Goal: Information Seeking & Learning: Check status

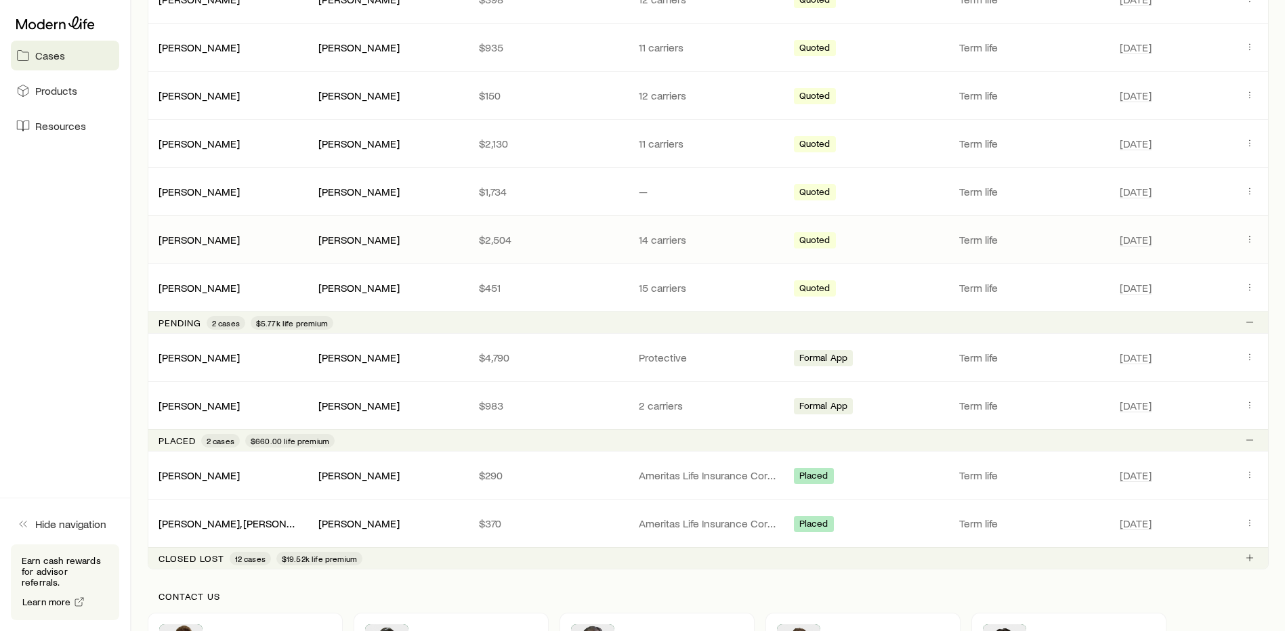
scroll to position [406, 0]
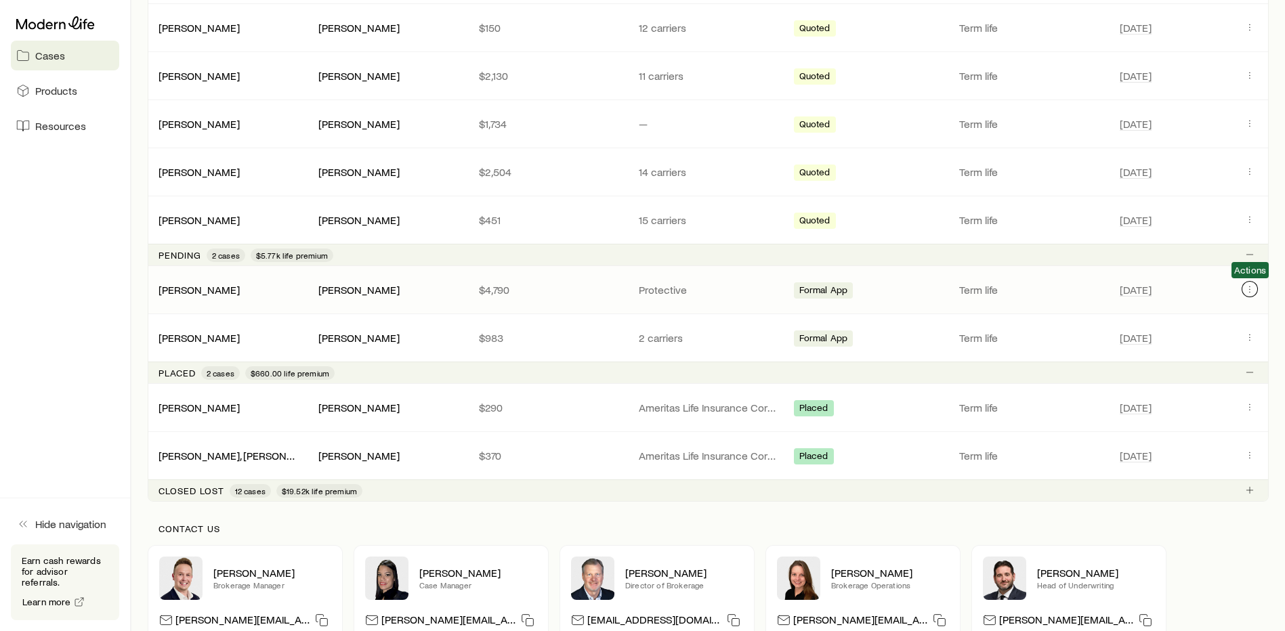
click at [1249, 292] on icon "Client cases" at bounding box center [1249, 289] width 11 height 11
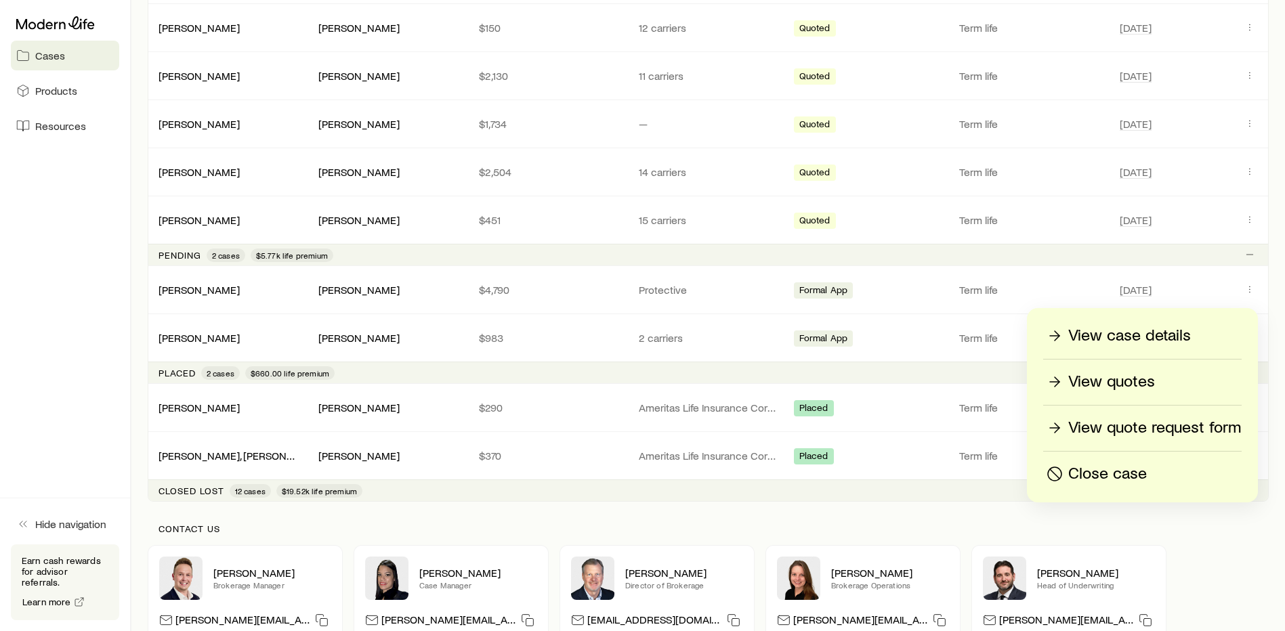
click at [1162, 341] on p "View case details" at bounding box center [1129, 336] width 123 height 22
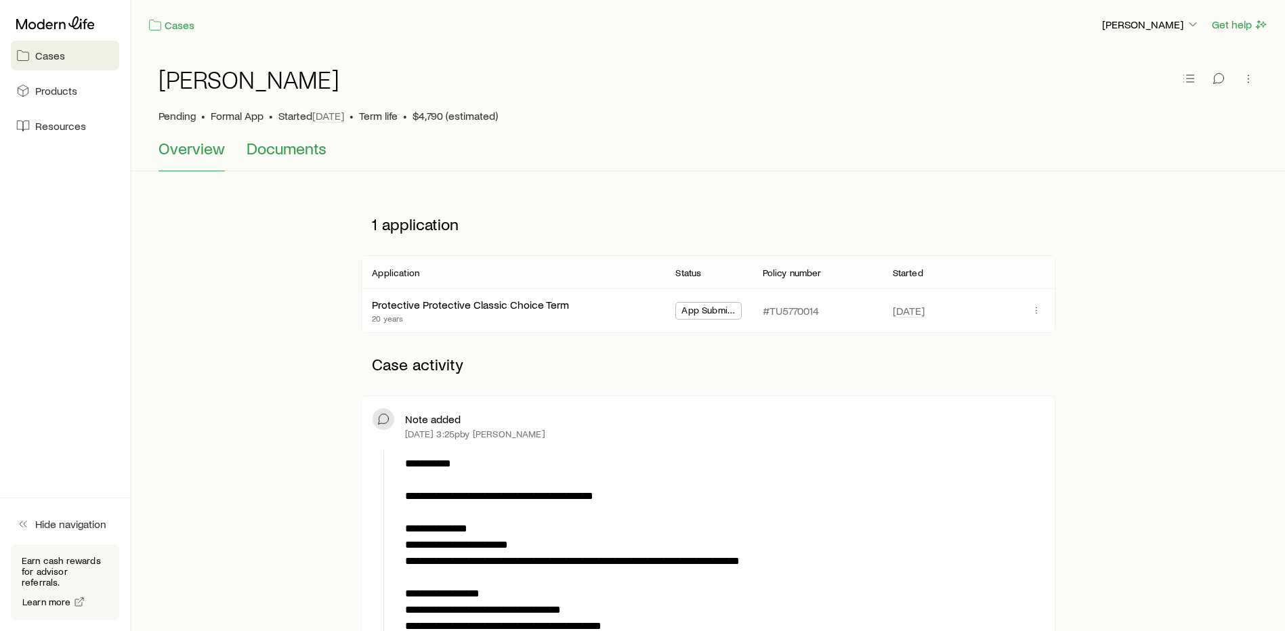
click at [276, 149] on span "Documents" at bounding box center [287, 148] width 80 height 19
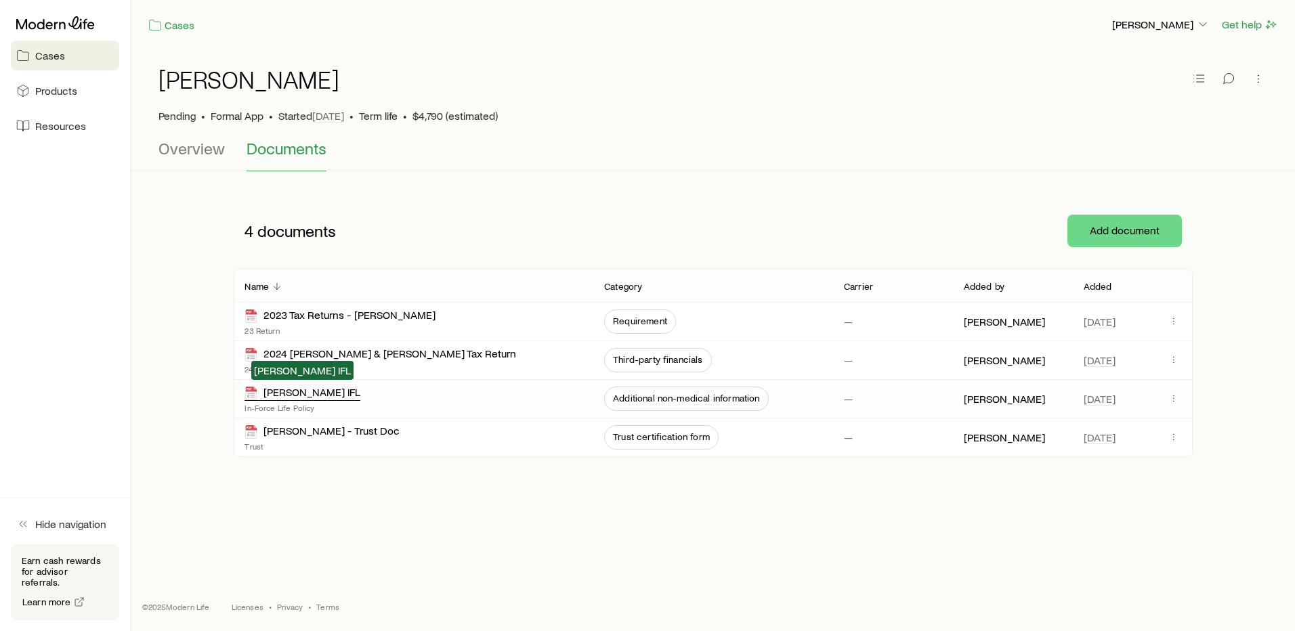
click at [322, 396] on div "Garrett Kyle IFL" at bounding box center [303, 393] width 116 height 16
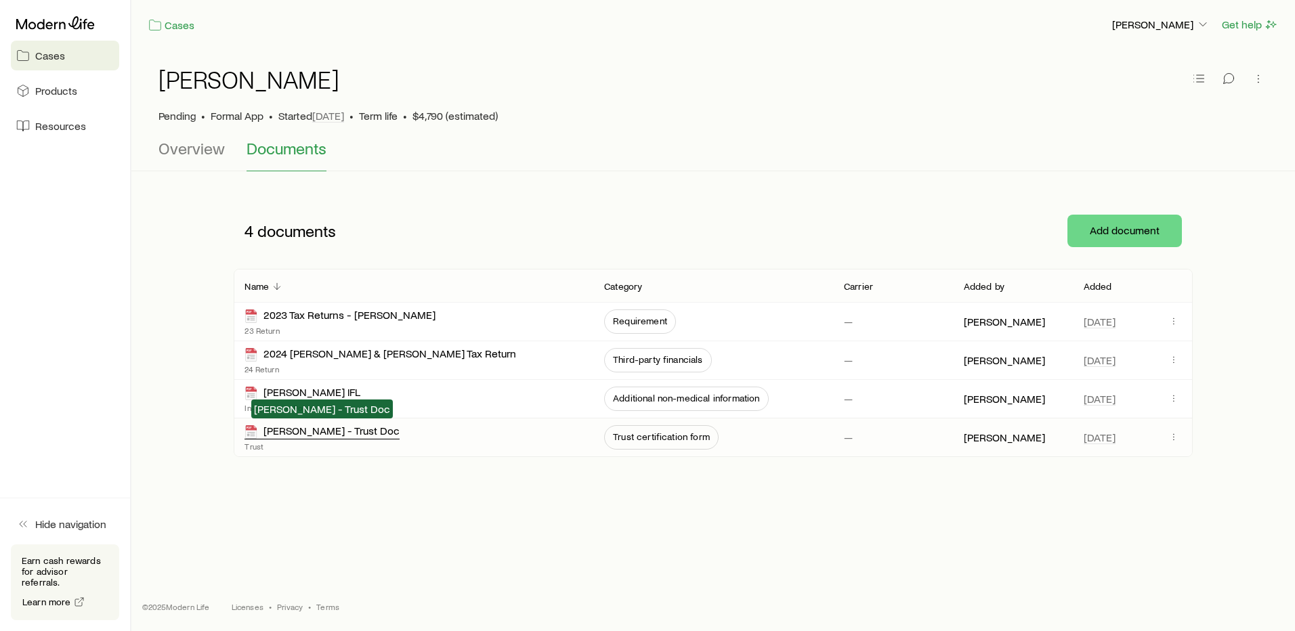
click at [332, 430] on div "Garrett - Trust Doc" at bounding box center [322, 432] width 155 height 16
click at [198, 150] on span "Overview" at bounding box center [191, 148] width 66 height 19
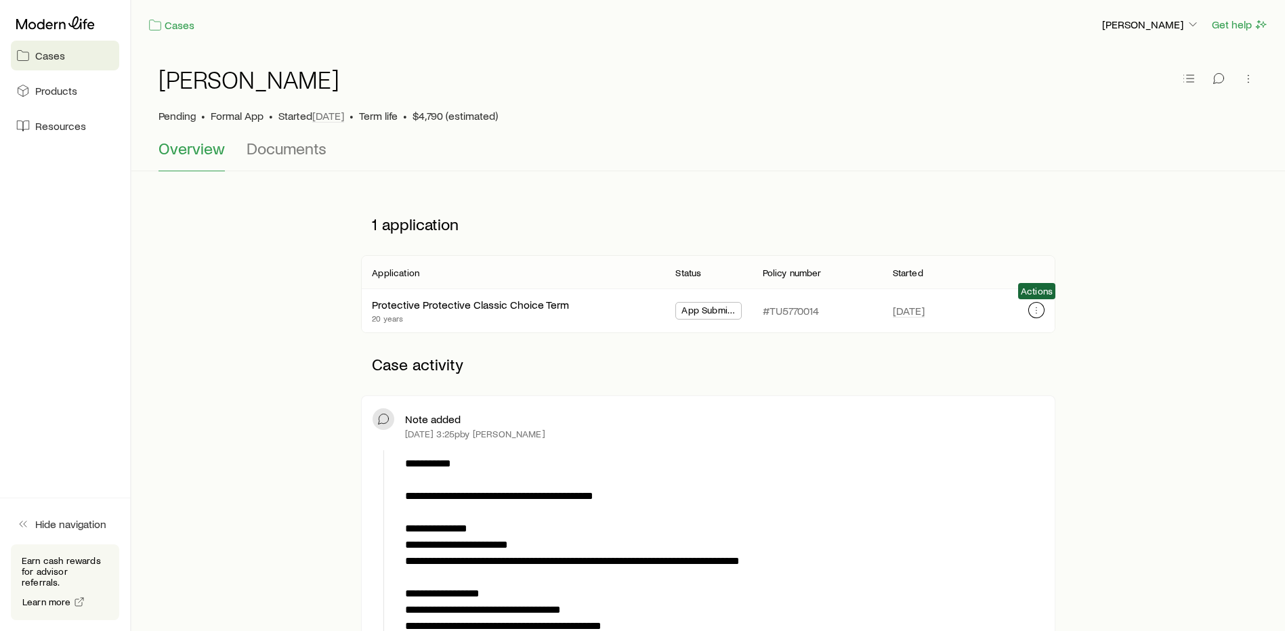
click at [1035, 310] on icon "button" at bounding box center [1036, 310] width 11 height 11
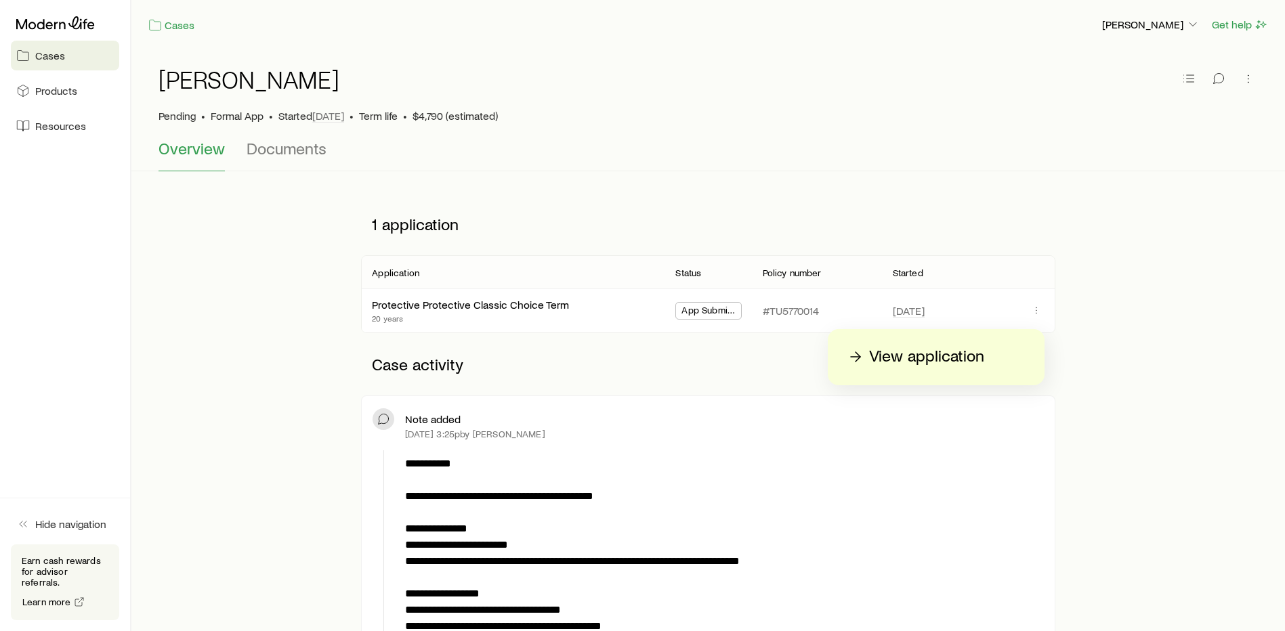
click at [946, 358] on p "View application" at bounding box center [926, 357] width 115 height 22
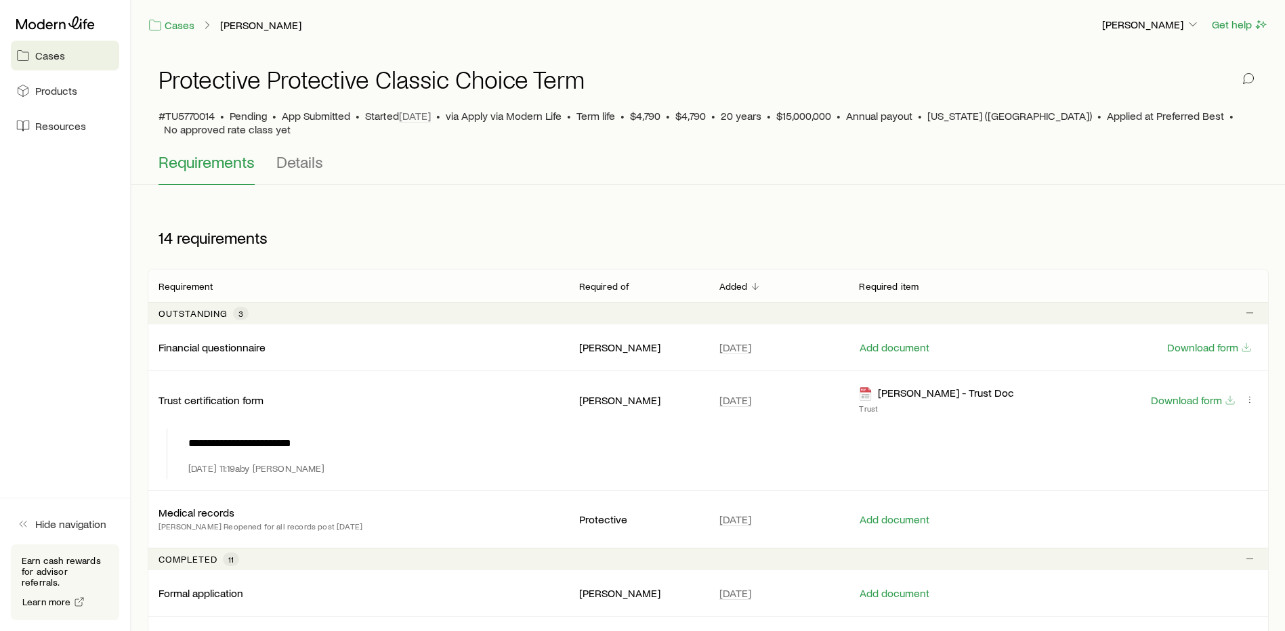
click at [312, 137] on div "Protective Protective Classic Choice Term #TU5770014 • Pending • App Submitted …" at bounding box center [707, 100] width 1099 height 103
click at [301, 171] on span "Details" at bounding box center [299, 161] width 47 height 19
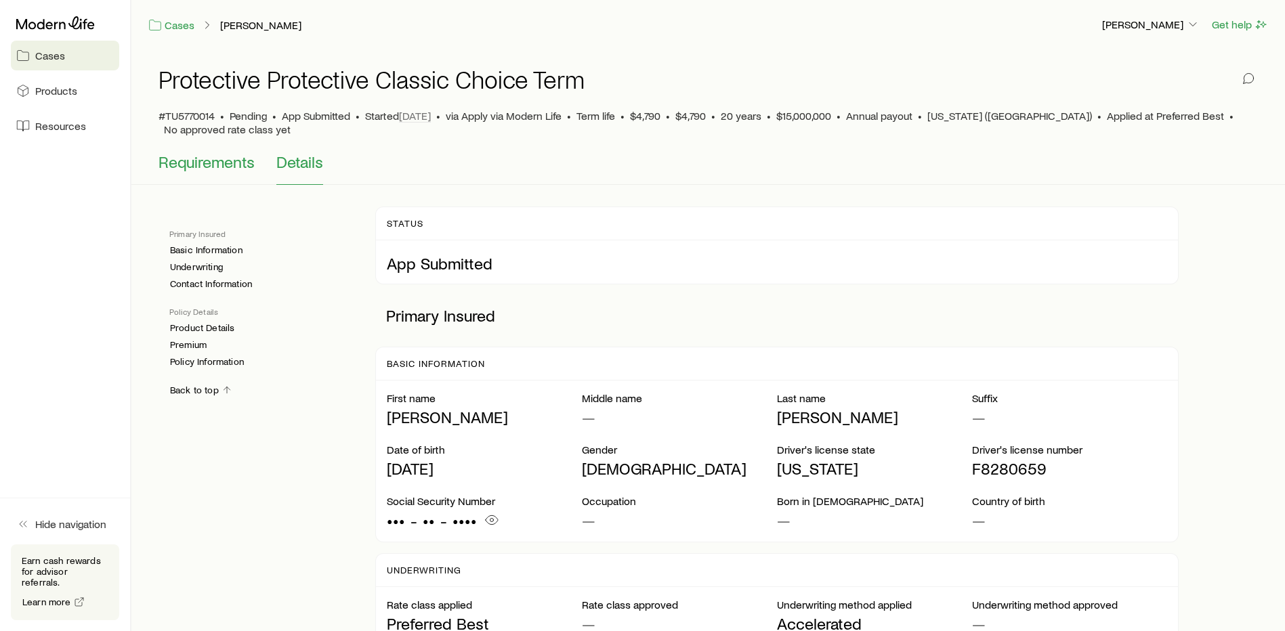
click at [220, 165] on span "Requirements" at bounding box center [206, 161] width 96 height 19
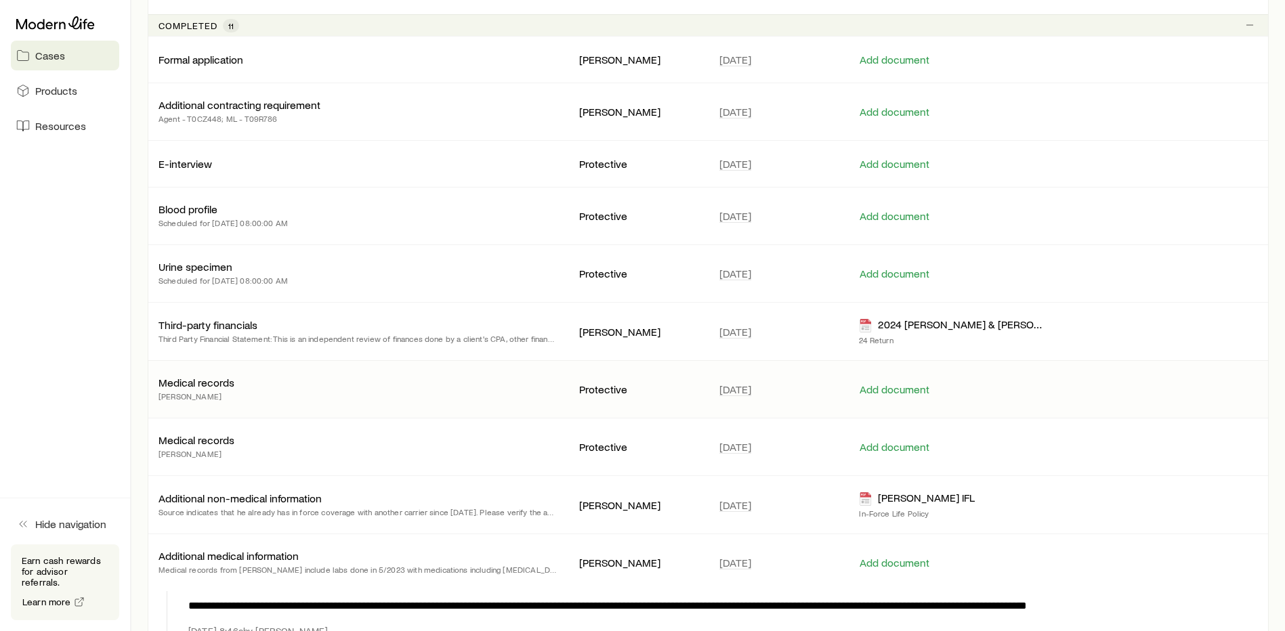
scroll to position [542, 0]
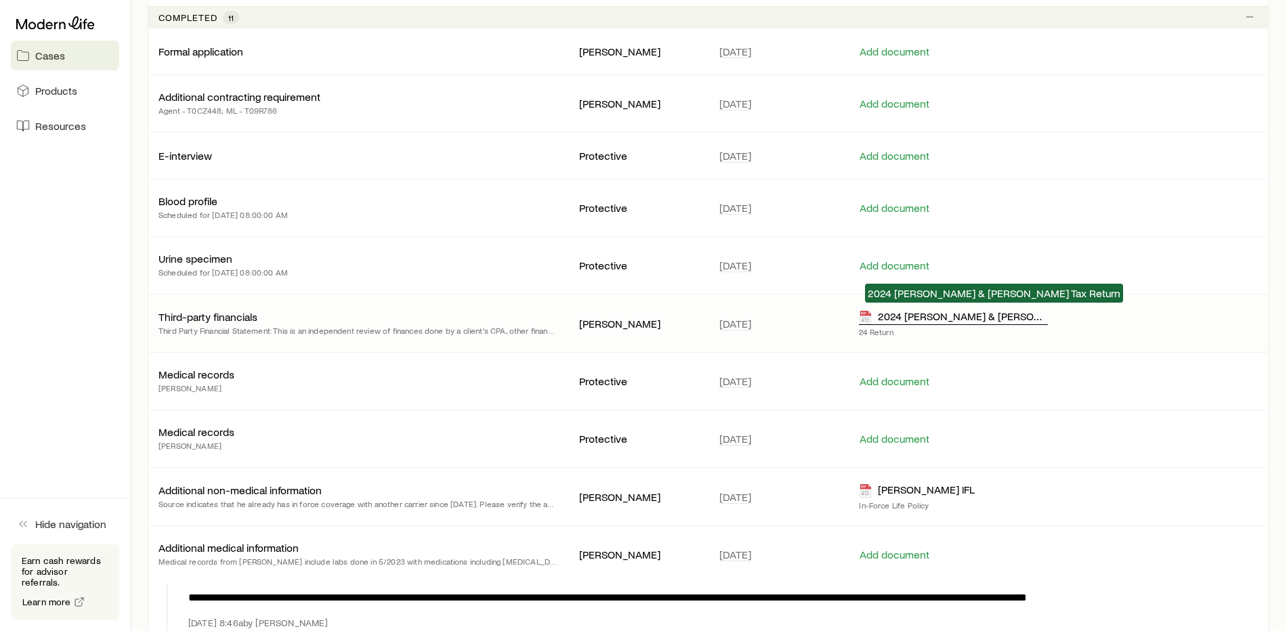
click at [917, 314] on div "2024 Kyle & Hailey Garrett Tax Return" at bounding box center [953, 318] width 188 height 16
